Goal: Information Seeking & Learning: Check status

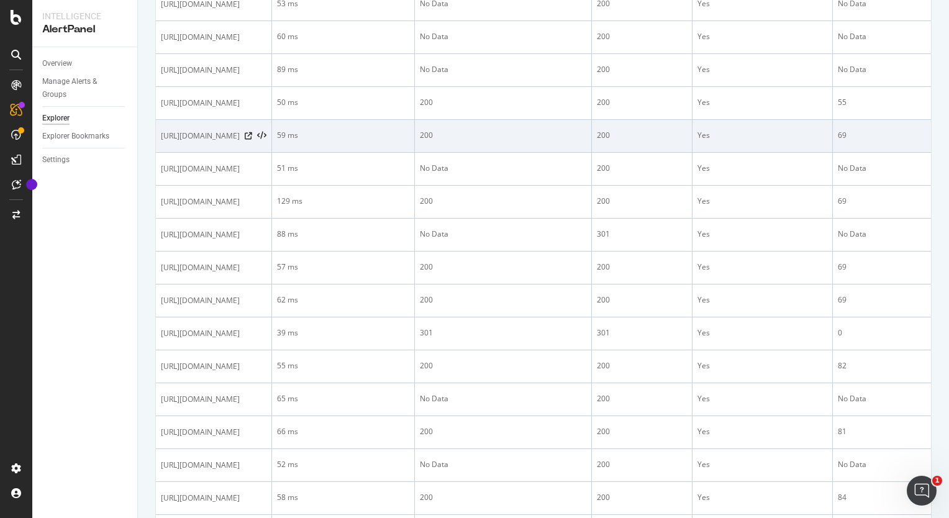
scroll to position [335, 0]
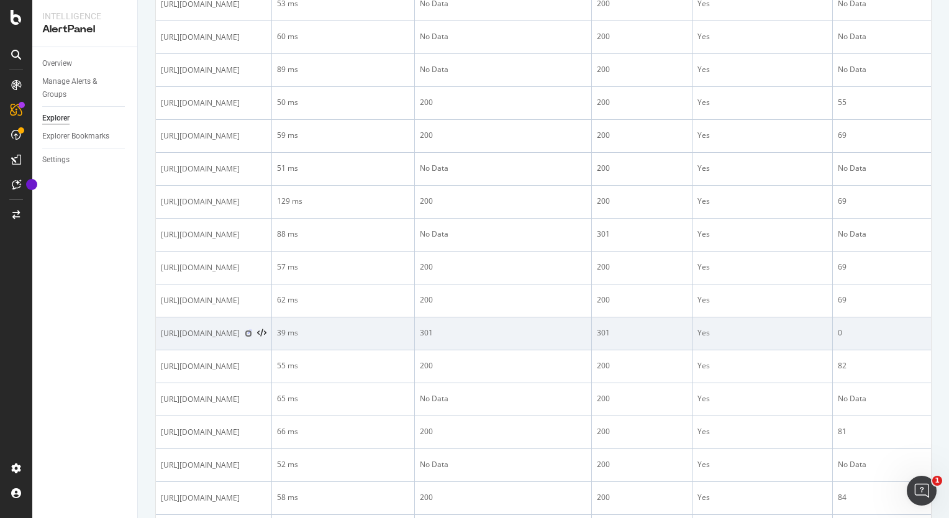
click at [252, 333] on icon at bounding box center [248, 333] width 7 height 7
